Goal: Task Accomplishment & Management: Use online tool/utility

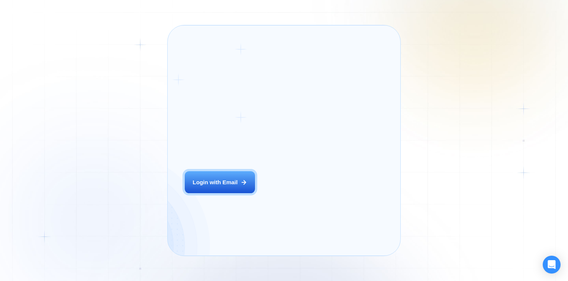
click at [253, 183] on div "Login ‍ Welcome to GigRadar. AI Business Manager for Agencies Login with Email" at bounding box center [229, 140] width 106 height 213
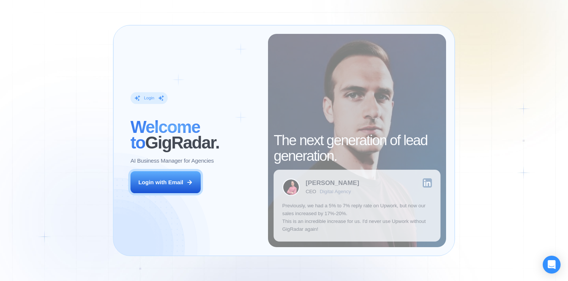
click at [206, 179] on div "Login ‍ Welcome to GigRadar. AI Business Manager for Agencies Login with Email" at bounding box center [195, 140] width 146 height 213
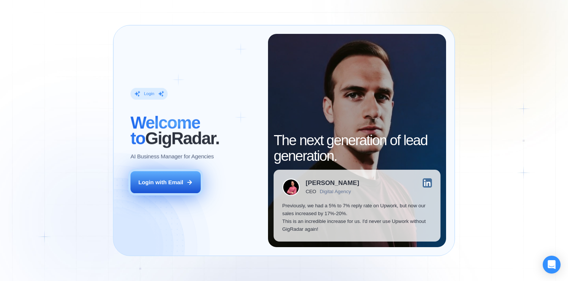
click at [193, 180] on icon at bounding box center [189, 182] width 7 height 7
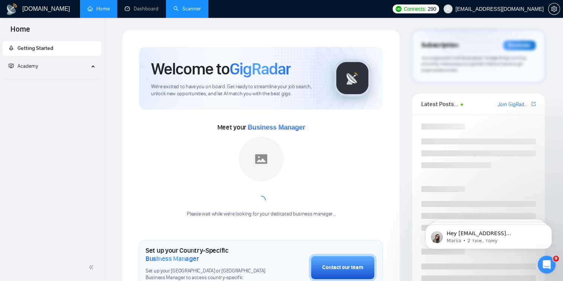
click at [197, 10] on link "Scanner" at bounding box center [187, 9] width 28 height 6
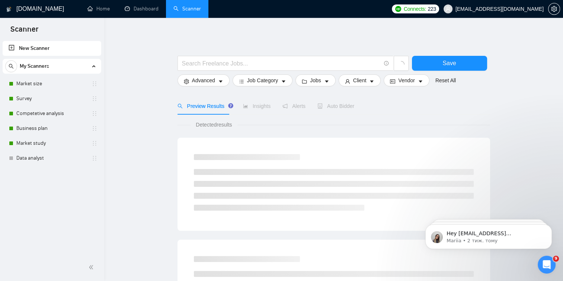
click at [23, 74] on div "My Scanners Market size Survey Competetive analysis Business plan Market study …" at bounding box center [52, 112] width 99 height 107
click at [24, 80] on link "Market size" at bounding box center [51, 83] width 71 height 15
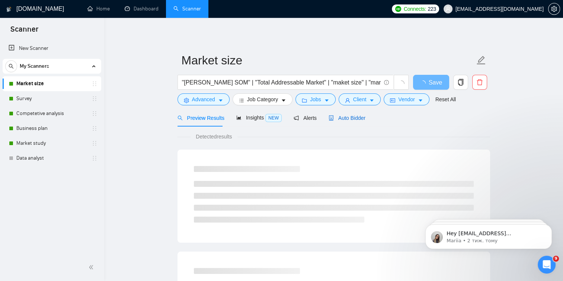
click at [332, 114] on div "Auto Bidder" at bounding box center [346, 118] width 37 height 8
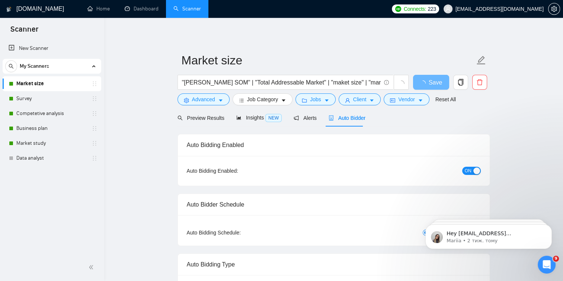
checkbox input "true"
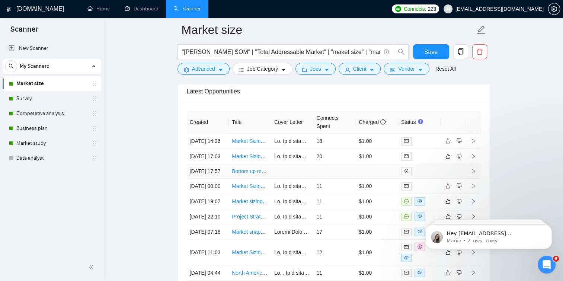
scroll to position [1930, 0]
click at [57, 94] on link "Survey" at bounding box center [51, 98] width 71 height 15
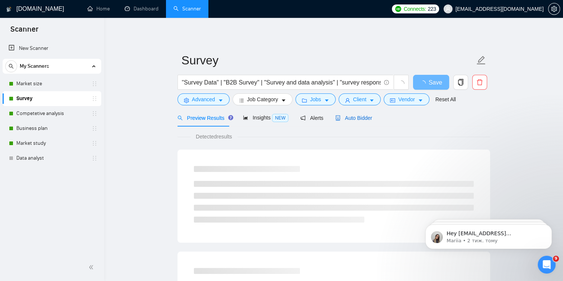
click at [335, 118] on icon "robot" at bounding box center [337, 117] width 4 height 5
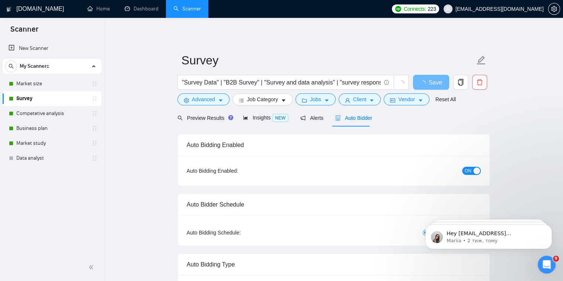
checkbox input "true"
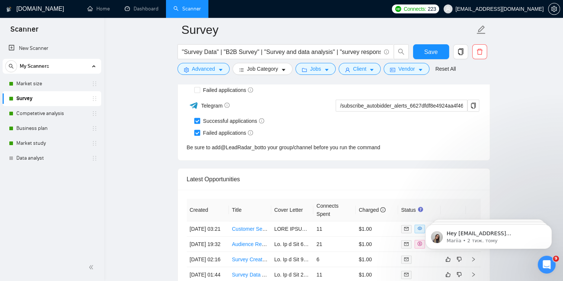
scroll to position [1939, 0]
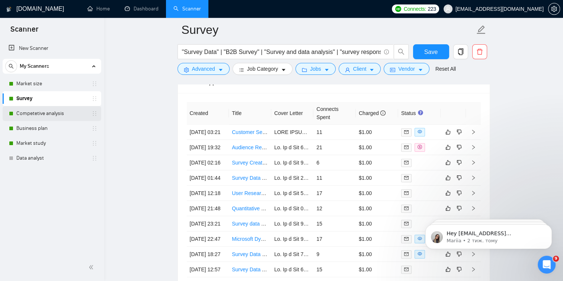
click at [60, 112] on link "Competetive analysis" at bounding box center [51, 113] width 71 height 15
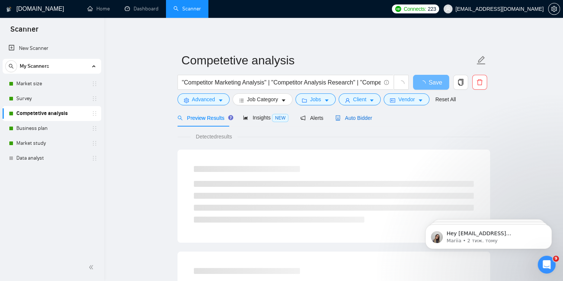
click at [356, 120] on span "Auto Bidder" at bounding box center [353, 118] width 37 height 6
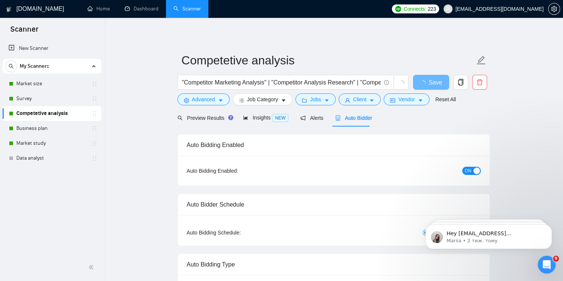
checkbox input "true"
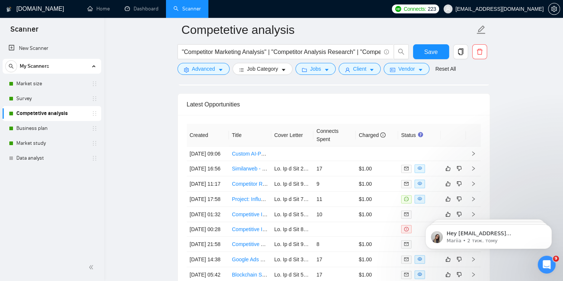
scroll to position [1953, 0]
click at [68, 125] on link "Business plan" at bounding box center [51, 128] width 71 height 15
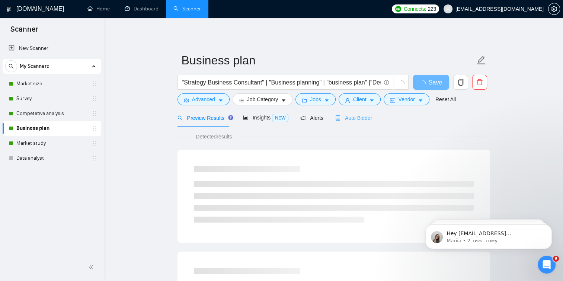
click at [360, 123] on div "Auto Bidder" at bounding box center [353, 117] width 37 height 17
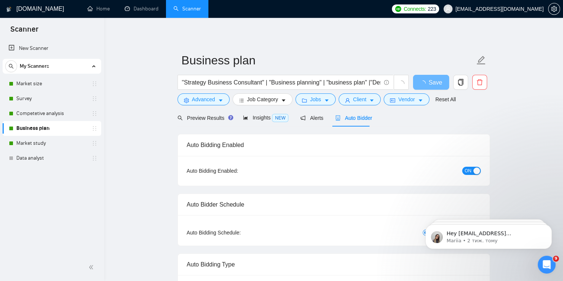
checkbox input "true"
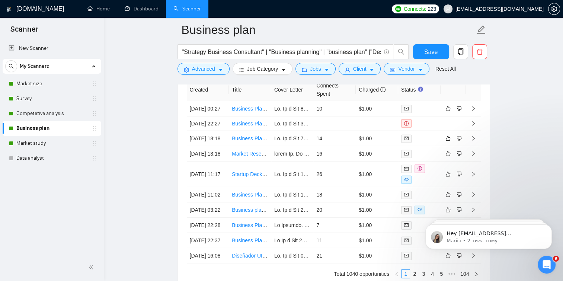
scroll to position [1968, 0]
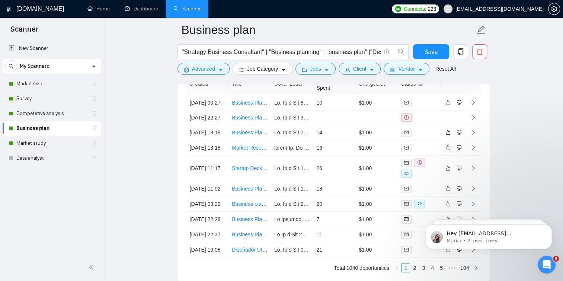
click at [54, 135] on link "Business plan" at bounding box center [51, 128] width 71 height 15
click at [54, 141] on link "Market study" at bounding box center [51, 143] width 71 height 15
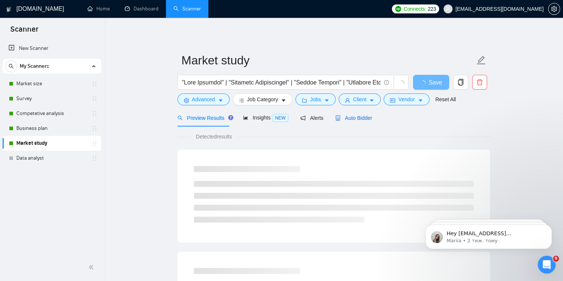
click at [335, 118] on icon "robot" at bounding box center [337, 117] width 4 height 5
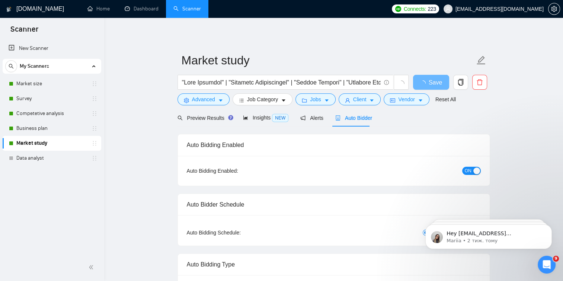
checkbox input "true"
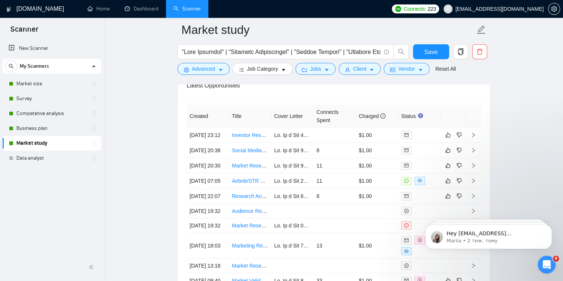
scroll to position [1948, 0]
